Goal: Information Seeking & Learning: Learn about a topic

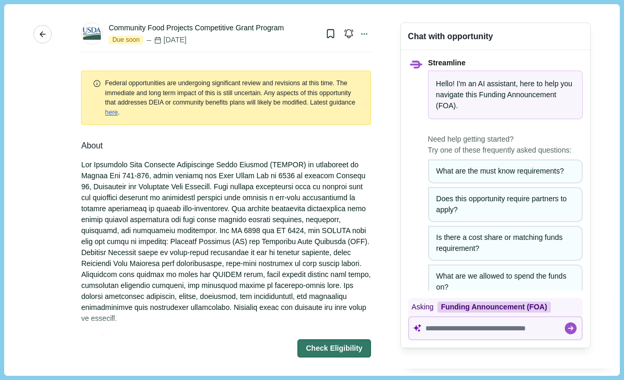
click at [44, 33] on icon "button" at bounding box center [42, 34] width 9 height 9
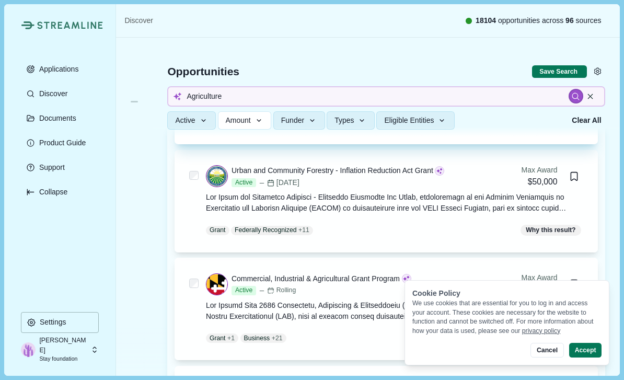
scroll to position [714, 0]
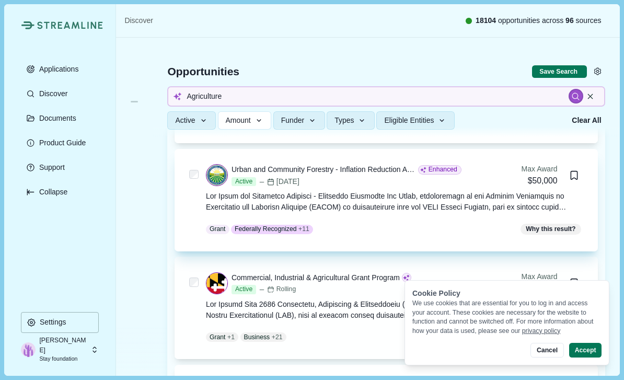
click at [569, 205] on div at bounding box center [394, 202] width 377 height 22
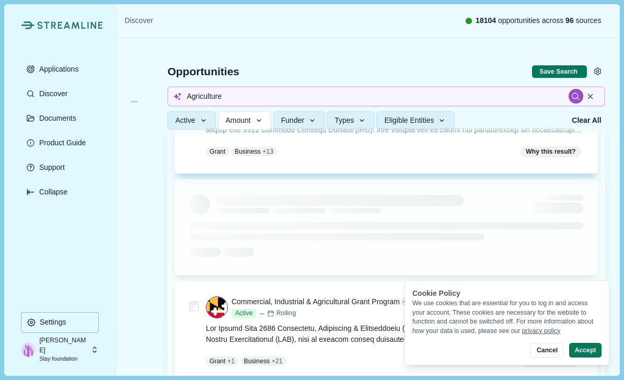
scroll to position [592, 0]
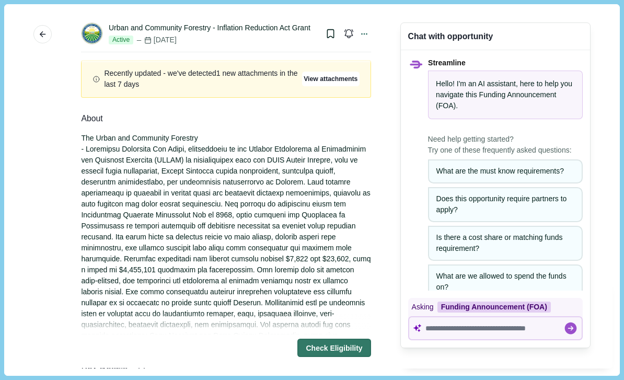
scroll to position [10, 0]
click at [40, 34] on icon "button" at bounding box center [43, 34] width 6 height 6
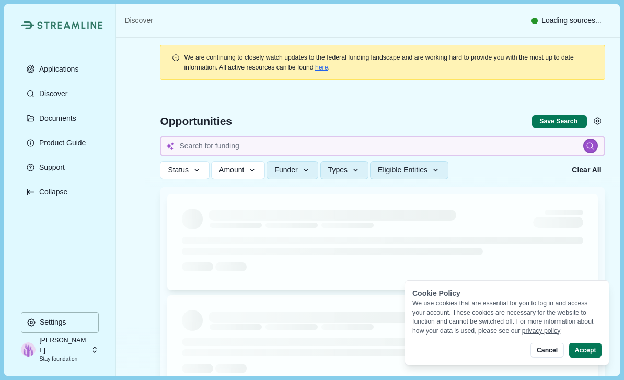
type input "Agriculture"
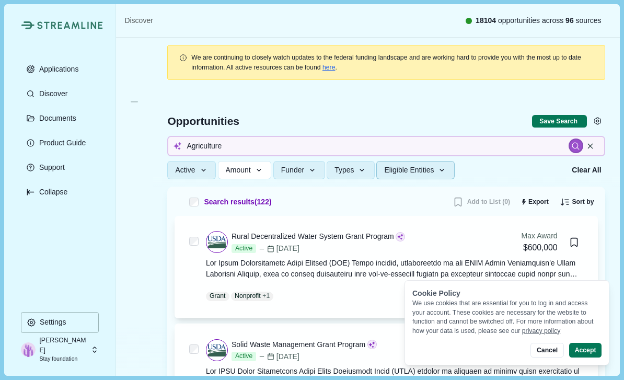
click at [416, 176] on button "Eligible Entities" at bounding box center [415, 170] width 78 height 18
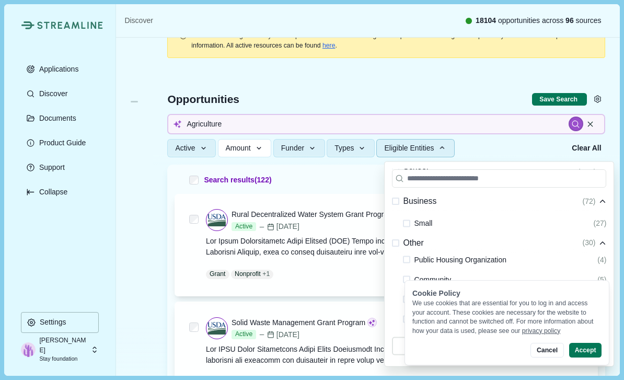
scroll to position [321, 0]
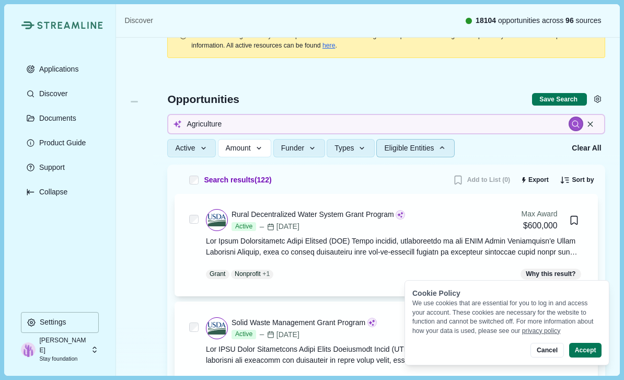
click at [159, 150] on div at bounding box center [385, 114] width 466 height 100
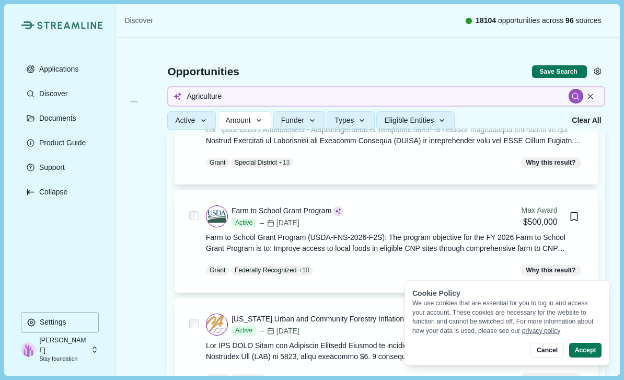
scroll to position [1319, 0]
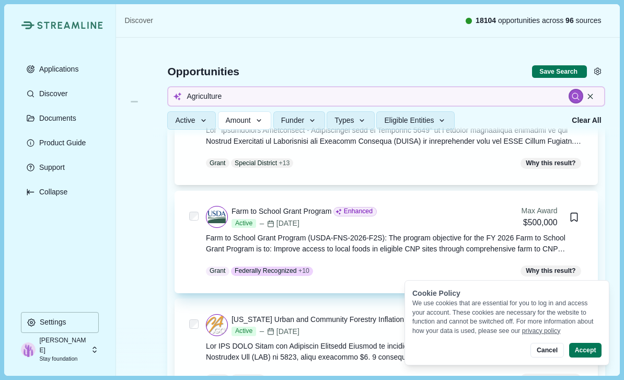
click at [400, 241] on div "Farm to School Grant Program (USDA-FNS-2026-F2S): The program objective for the…" at bounding box center [394, 243] width 377 height 22
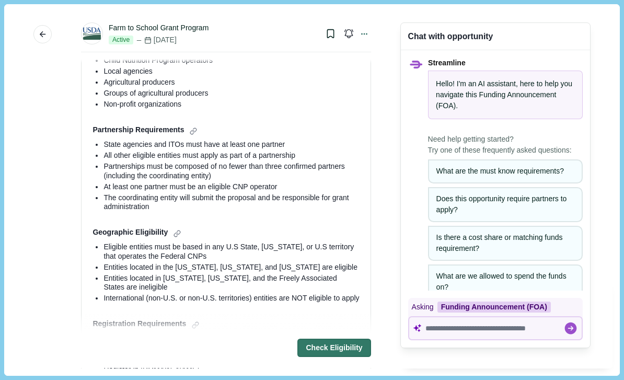
scroll to position [286, 0]
click at [43, 30] on icon "button" at bounding box center [42, 34] width 9 height 9
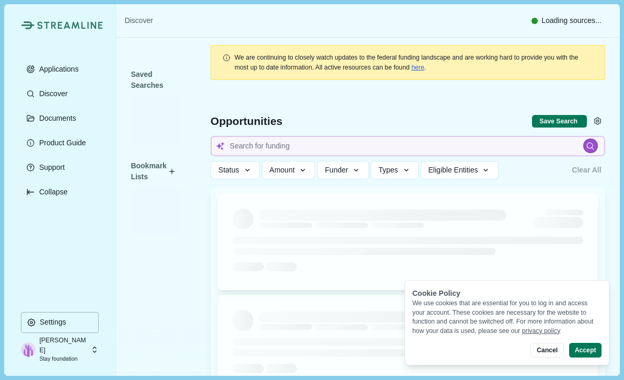
type input "Agriculture"
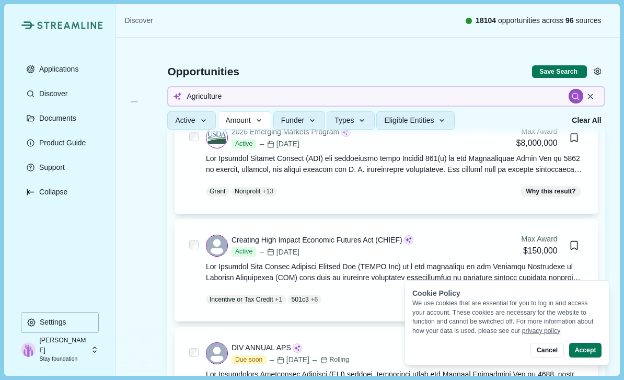
scroll to position [2046, 0]
click at [420, 120] on span "Eligible Entities" at bounding box center [409, 120] width 50 height 9
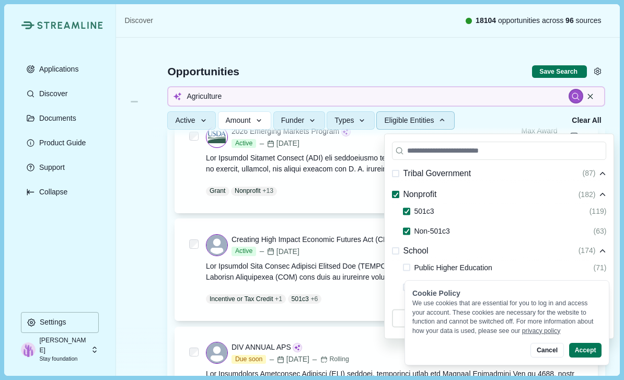
scroll to position [153, 0]
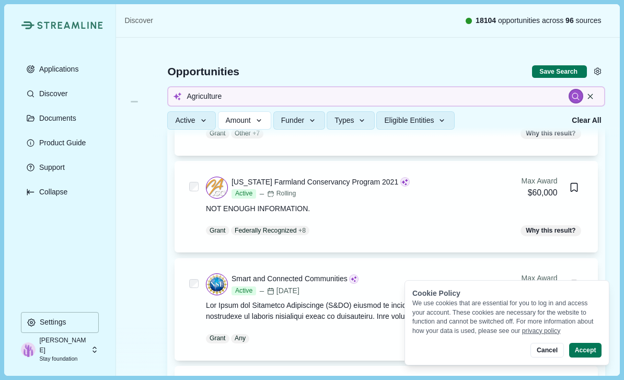
scroll to position [4087, 0]
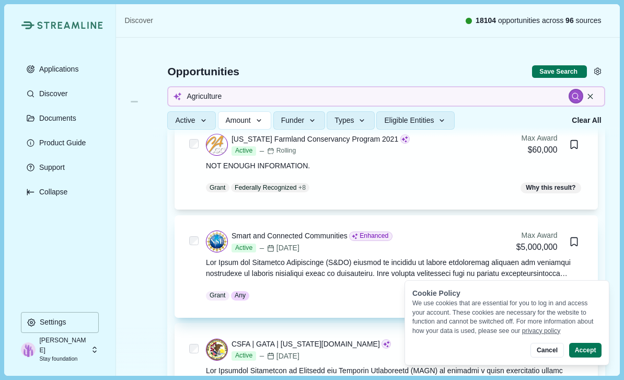
click at [488, 257] on div at bounding box center [394, 268] width 377 height 22
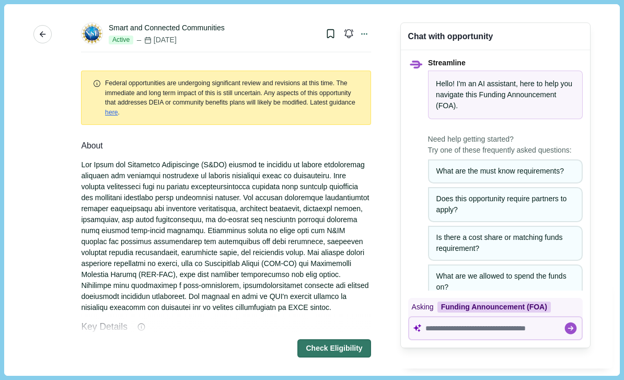
click at [43, 37] on icon "button" at bounding box center [43, 34] width 6 height 6
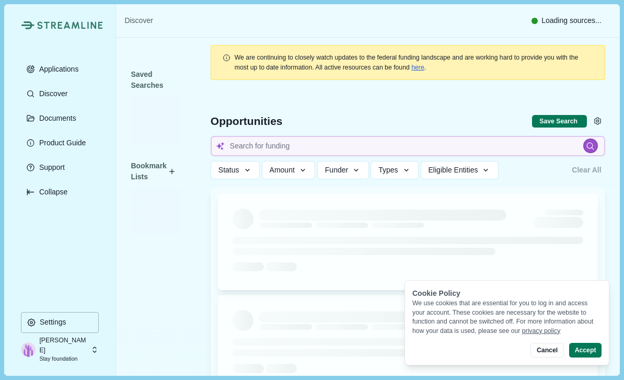
type input "Agriculture"
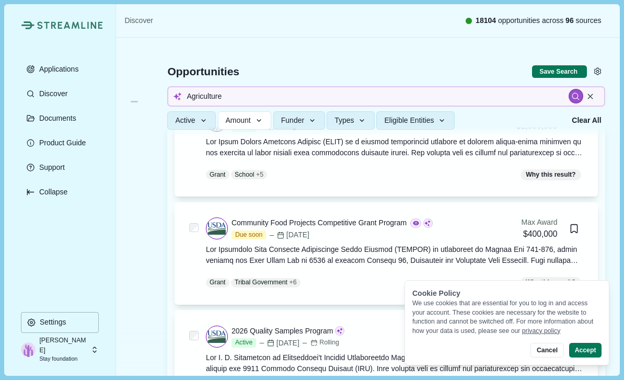
scroll to position [497, 0]
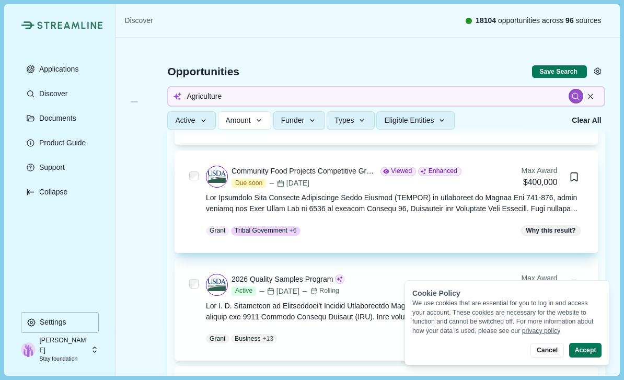
click at [356, 203] on div at bounding box center [394, 203] width 377 height 22
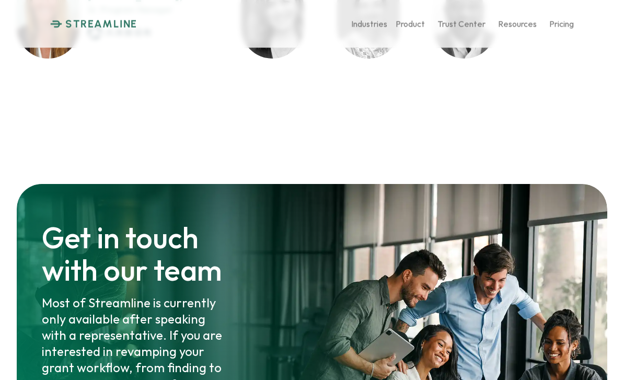
scroll to position [4973, 0]
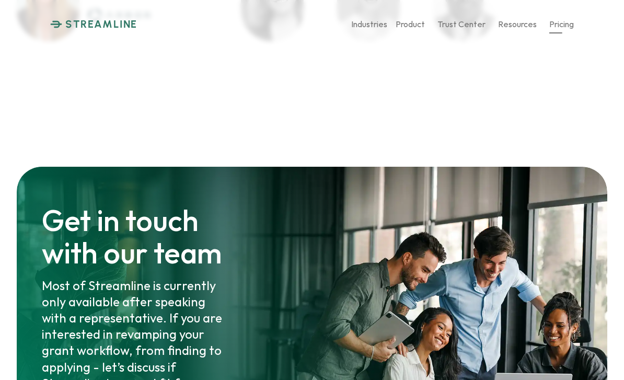
click at [551, 25] on p "Pricing" at bounding box center [561, 24] width 25 height 10
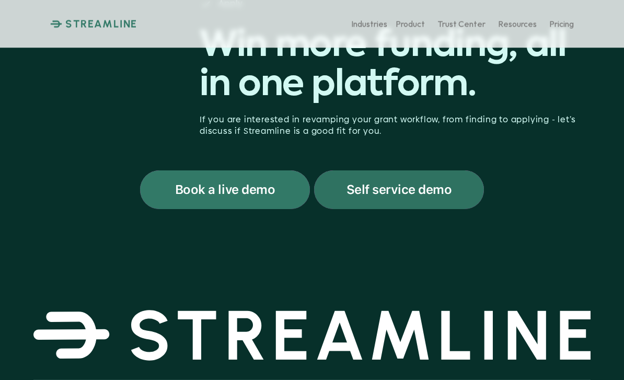
scroll to position [226, 0]
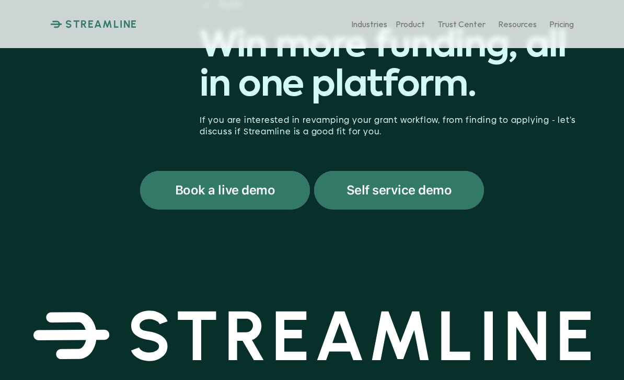
click at [366, 169] on div "Discover Evaluate Apply Win more funding, all in one platform. If you are inter…" at bounding box center [311, 87] width 557 height 244
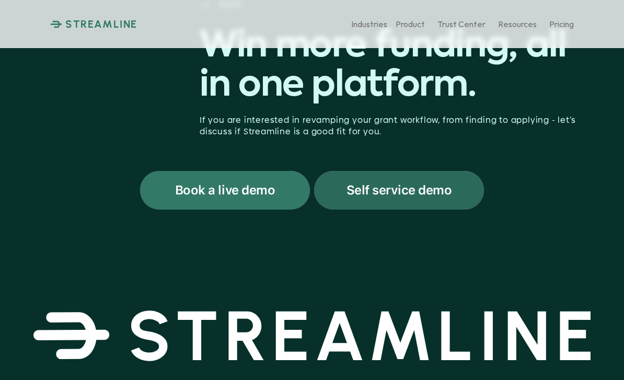
click at [366, 180] on div "Self service demo" at bounding box center [399, 190] width 170 height 39
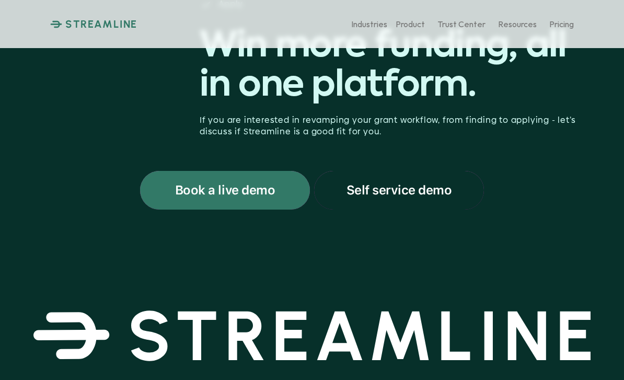
scroll to position [244, 0]
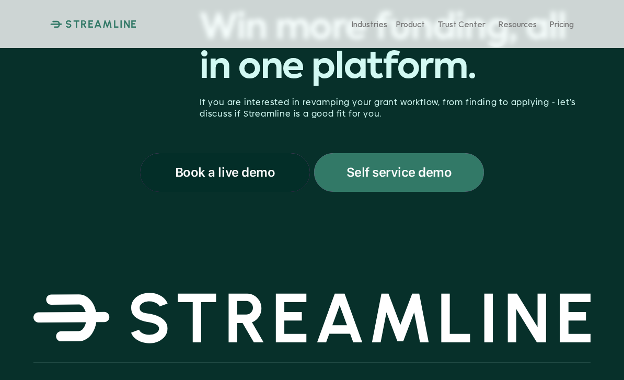
click at [265, 162] on div "Book a live demo" at bounding box center [225, 172] width 170 height 39
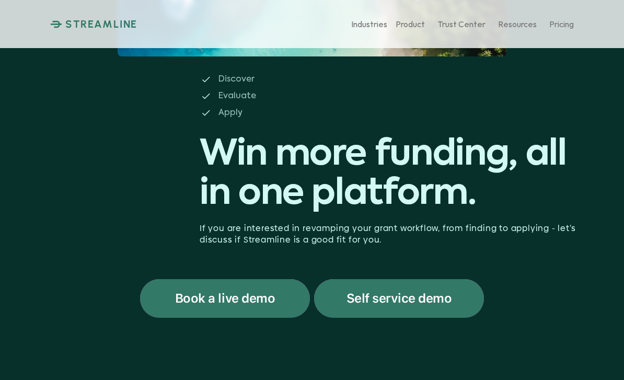
scroll to position [0, 0]
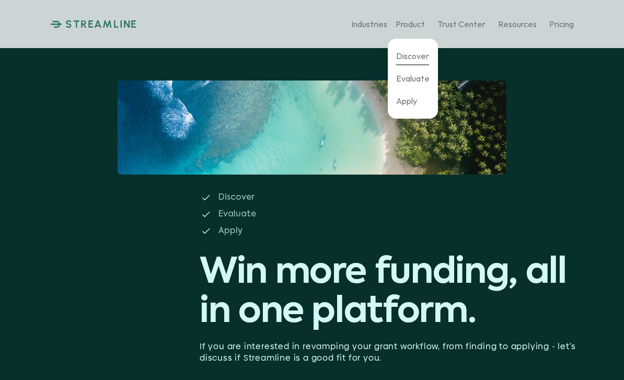
click at [405, 55] on p "Discover" at bounding box center [412, 56] width 33 height 10
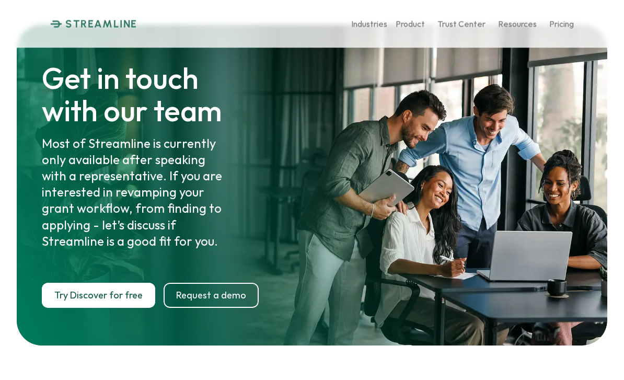
scroll to position [5132, 0]
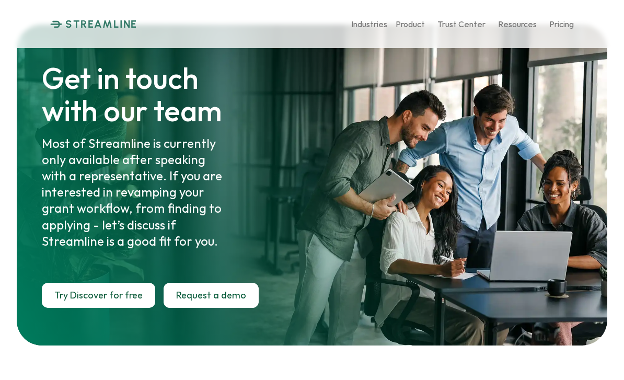
click at [203, 289] on p "Request a demo" at bounding box center [211, 294] width 70 height 11
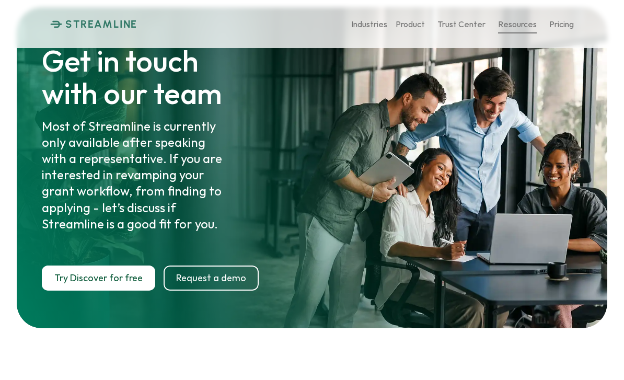
click at [524, 23] on p "Resources" at bounding box center [517, 24] width 39 height 10
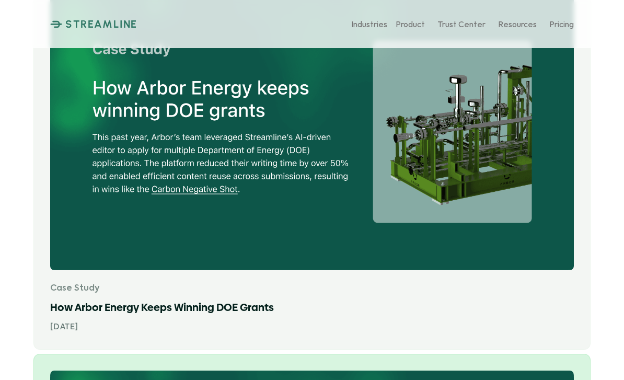
scroll to position [459, 0]
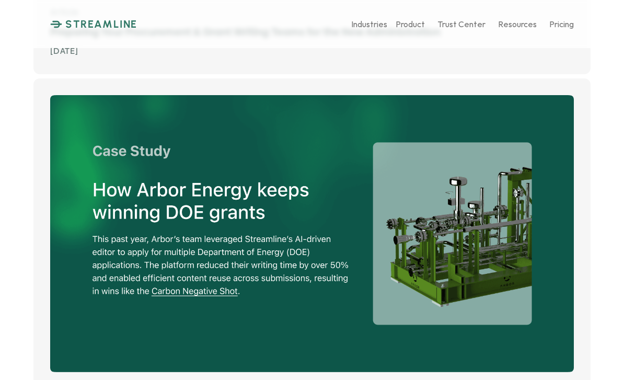
click at [127, 17] on div "STREAMLINE Industries Product Trust Center Resources Pricing" at bounding box center [311, 24] width 523 height 23
click at [131, 21] on p "STREAMLINE" at bounding box center [101, 24] width 72 height 13
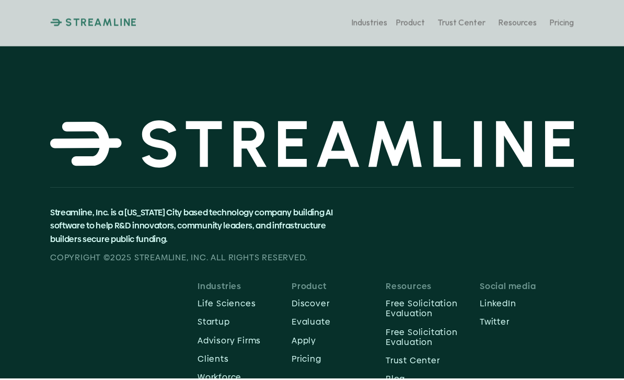
scroll to position [5552, 0]
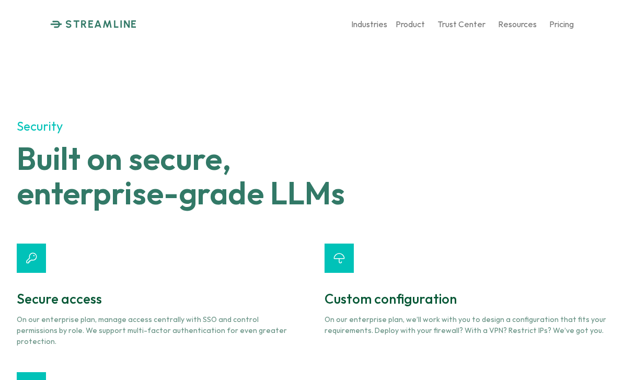
scroll to position [3743, 0]
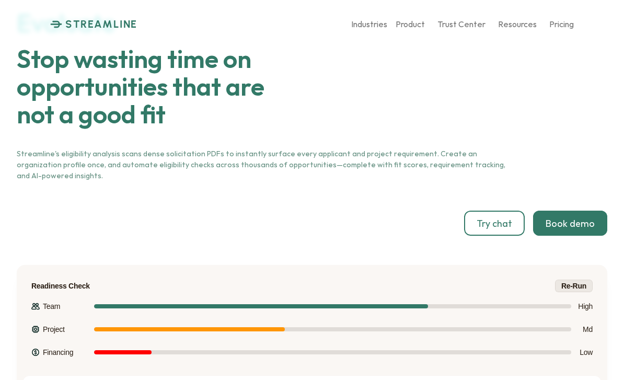
scroll to position [1785, 0]
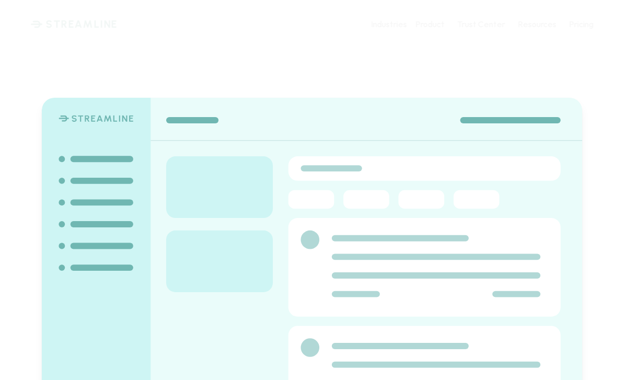
scroll to position [3744, 0]
